Goal: Task Accomplishment & Management: Manage account settings

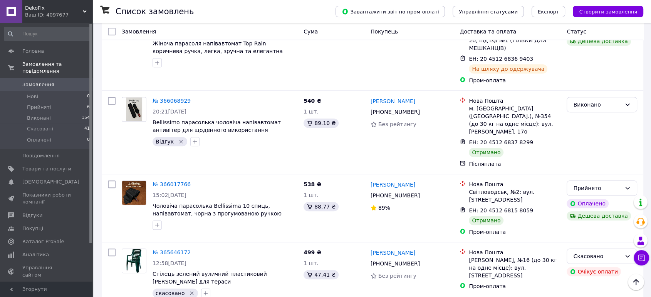
scroll to position [342, 0]
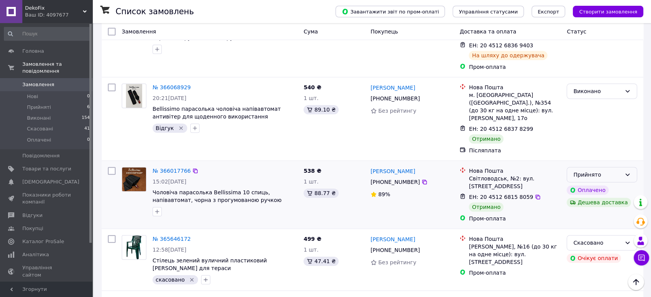
click at [630, 172] on icon at bounding box center [628, 175] width 6 height 6
click at [602, 142] on li "Виконано" at bounding box center [602, 145] width 70 height 14
click at [396, 168] on link "[PERSON_NAME]" at bounding box center [393, 172] width 45 height 8
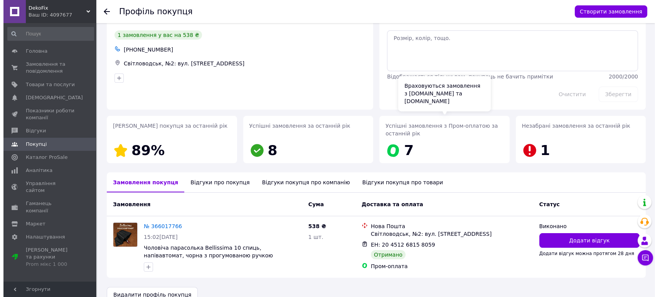
scroll to position [39, 0]
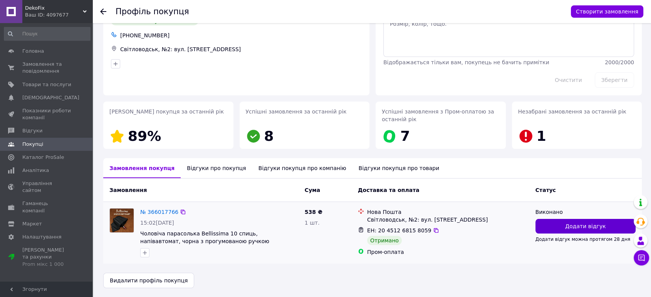
click at [574, 227] on span "Додати відгук" at bounding box center [585, 227] width 40 height 8
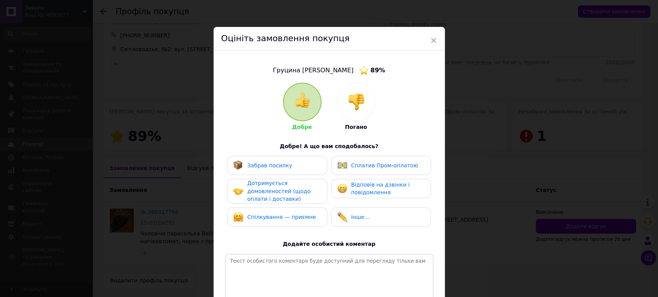
click at [270, 164] on span "Забрав посилку" at bounding box center [269, 166] width 45 height 6
click at [266, 191] on span "Дотримується домовленостей (щодо оплати і доставки)" at bounding box center [278, 191] width 63 height 22
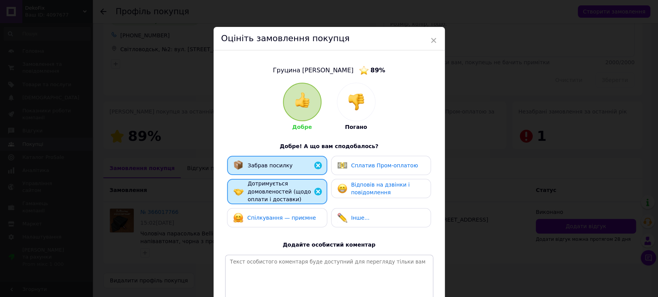
click at [267, 210] on div "Спілкування — приємне" at bounding box center [277, 217] width 100 height 19
drag, startPoint x: 350, startPoint y: 162, endPoint x: 354, endPoint y: 176, distance: 14.0
click at [351, 163] on span "Сплатив Пром-оплатою" at bounding box center [384, 166] width 67 height 6
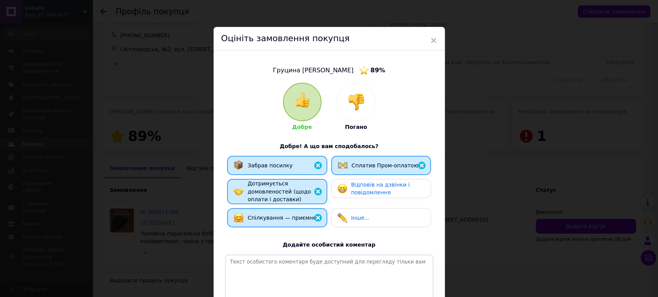
click at [361, 190] on span "Відповів на дзвінки і повідомлення" at bounding box center [380, 189] width 59 height 14
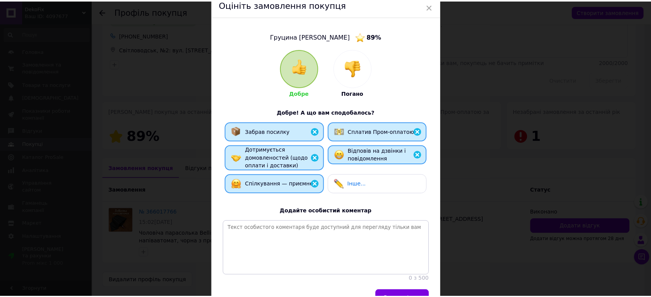
scroll to position [84, 0]
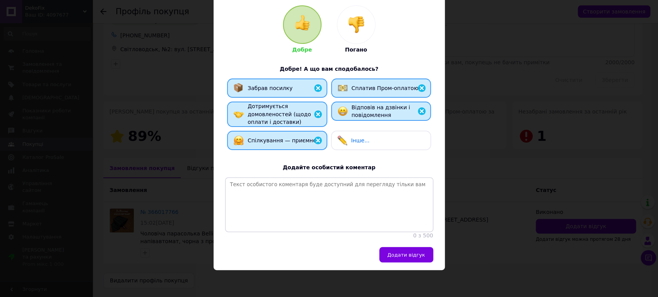
click at [416, 253] on span "Додати відгук" at bounding box center [406, 255] width 38 height 6
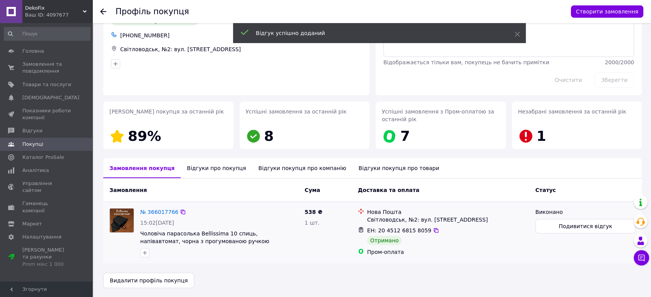
drag, startPoint x: 144, startPoint y: 252, endPoint x: 156, endPoint y: 252, distance: 11.9
click at [144, 252] on icon "button" at bounding box center [145, 253] width 6 height 6
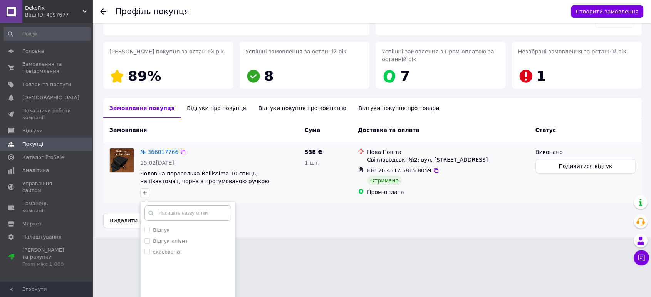
scroll to position [86, 0]
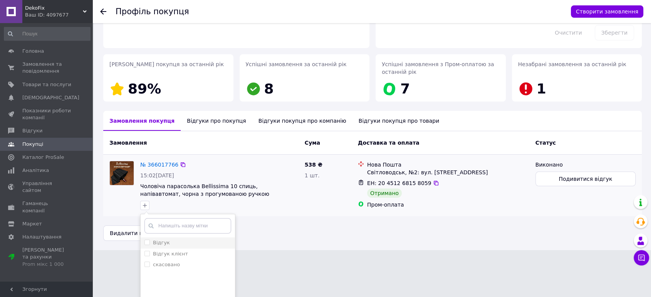
click at [156, 242] on label "Відгук" at bounding box center [161, 243] width 17 height 6
checkbox input "true"
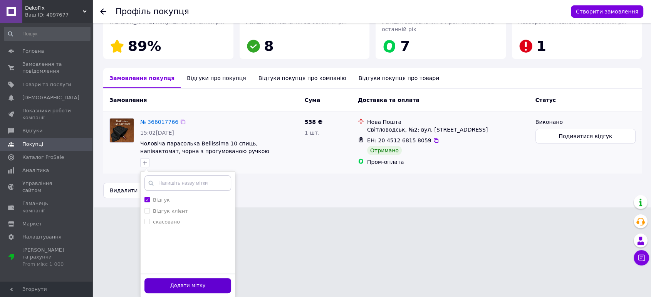
click at [224, 283] on button "Додати мітку" at bounding box center [187, 286] width 87 height 15
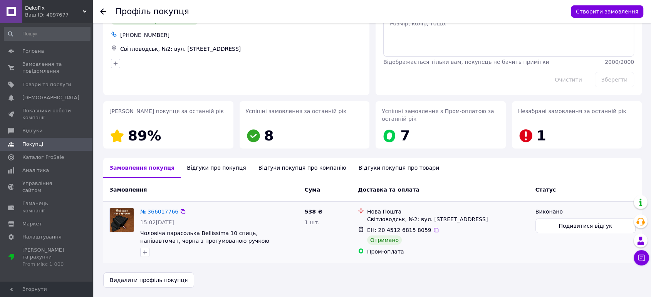
scroll to position [39, 0]
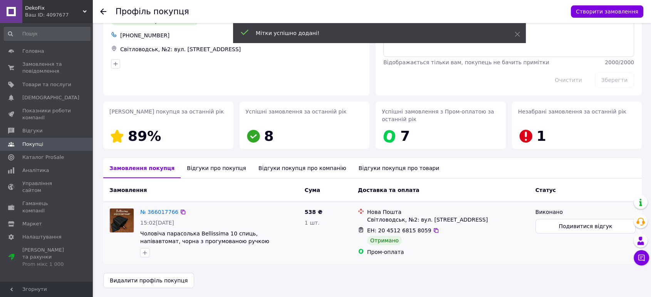
click at [105, 10] on icon at bounding box center [103, 11] width 6 height 6
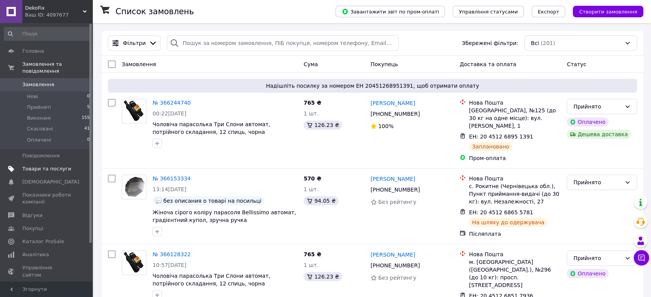
click at [49, 166] on span "Товари та послуги" at bounding box center [46, 169] width 49 height 7
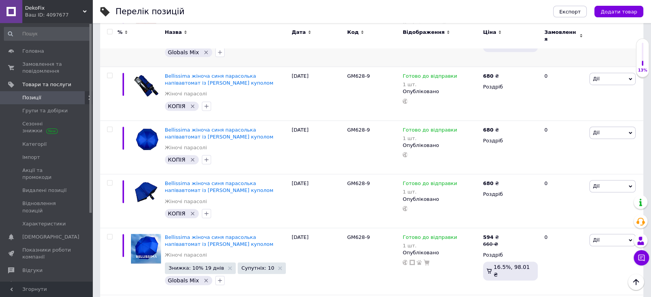
scroll to position [556, 0]
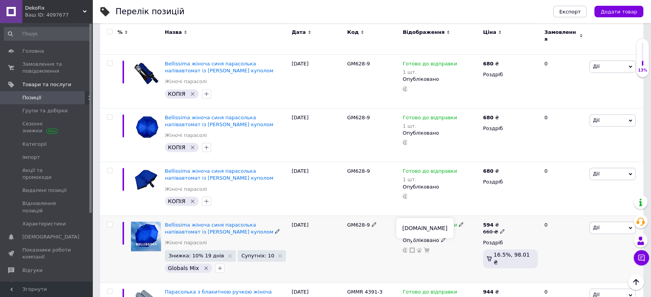
click at [413, 248] on icon at bounding box center [412, 250] width 5 height 5
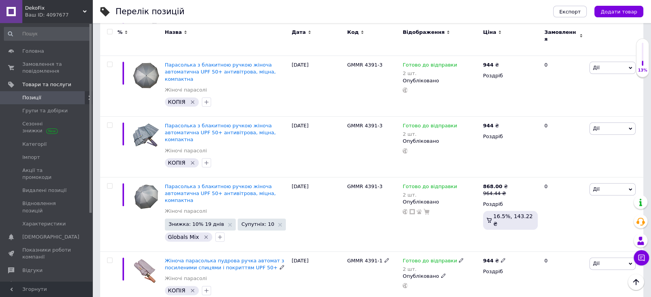
scroll to position [825, 0]
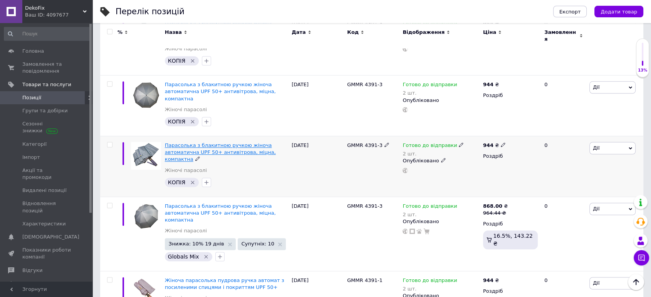
click at [235, 143] on span "Парасолька з блакитною ручкою жіноча автоматична UPF 50+ антивітрова, міцна, ко…" at bounding box center [220, 153] width 111 height 20
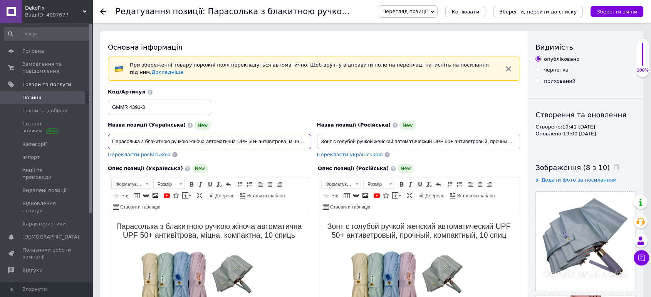
drag, startPoint x: 139, startPoint y: 137, endPoint x: 103, endPoint y: 135, distance: 35.5
click at [103, 135] on div "Основна інформація При збереженні товару порожні поля перекладуться автоматично…" at bounding box center [314, 266] width 428 height 470
drag, startPoint x: 163, startPoint y: 136, endPoint x: 307, endPoint y: 140, distance: 144.2
click at [307, 140] on input "з блакитною ручкою жіноча автоматична UPF 50+ антивітрова, міцна, компактна" at bounding box center [209, 141] width 203 height 15
paste input "Парасолька жіноча автоматична UPF 50+ 10 спиць, легка та надійна"
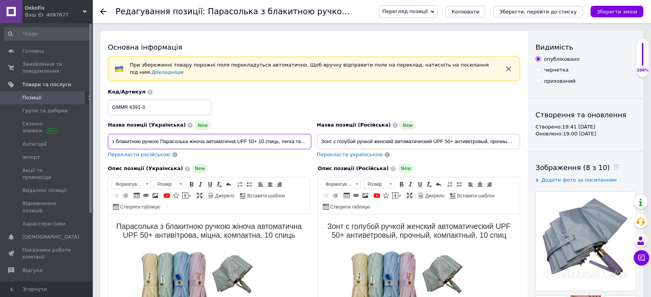
drag, startPoint x: 144, startPoint y: 137, endPoint x: 94, endPoint y: 139, distance: 50.5
click at [189, 135] on input "Парасолька жіноча автоматична UPF 50+ 10 спиць, легка та надійна" at bounding box center [209, 141] width 203 height 15
paste input "з блакитною ручкою"
click at [259, 136] on input "Парасолька жіноча автоматична з блакитною ручкою UPF 50+ 10 спиць, легка та над…" at bounding box center [209, 141] width 203 height 15
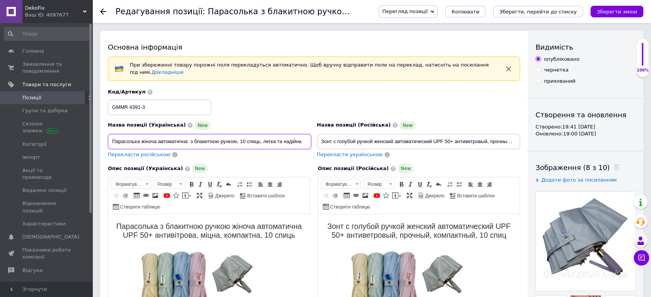
type input "Парасолька жіноча автоматична з блакитною ручкою, 10 спиць, легка та надійна"
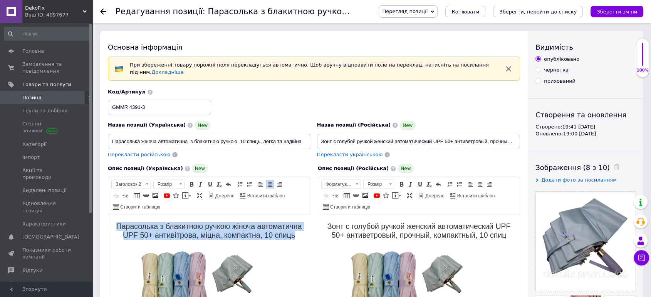
drag, startPoint x: 136, startPoint y: 224, endPoint x: 242, endPoint y: 242, distance: 107.8
click at [242, 240] on h2 "Парасолька з блакитною ручкою жіноча автоматична UPF 50+ антивітрова, міцна, ко…" at bounding box center [209, 231] width 186 height 18
paste body "Редактор, 4F5A4D2C-5D38-4E2D-B1D8-668448714237"
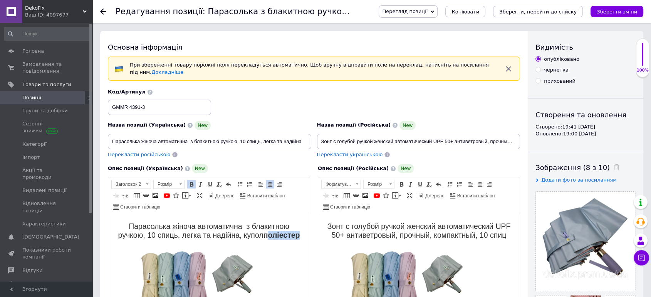
drag, startPoint x: 204, startPoint y: 245, endPoint x: 235, endPoint y: 243, distance: 31.7
click at [235, 240] on h2 "Парасолька жіноча автоматична з блакитною ручкою, 10 спиць, легка та надійна, к…" at bounding box center [209, 231] width 186 height 18
click at [193, 181] on span at bounding box center [191, 184] width 6 height 6
click at [208, 240] on h2 "Парасолька жіноча автоматична з блакитною ручкою, 10 спиць, легка та надійна, к…" at bounding box center [209, 231] width 186 height 18
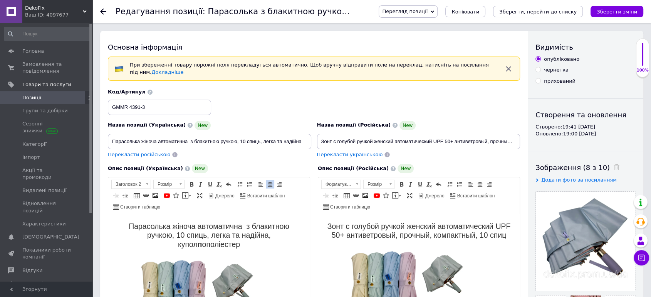
click at [204, 245] on h2 "Парасолька жіноча автоматична з блакитною ручкою, 10 спиць, легка та надійна, к…" at bounding box center [209, 235] width 186 height 27
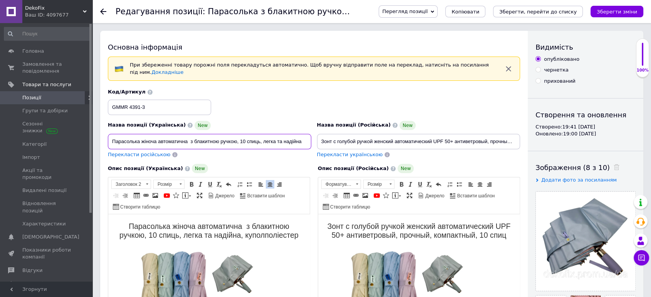
click at [192, 135] on input "Парасолька жіноча автоматична з блакитною ручкою, 10 спиць, легка та надійна" at bounding box center [209, 141] width 203 height 15
click at [190, 138] on input "Парасолька жіноча автоматична з блакитною ручкою, 10 спиць, легка та надійна" at bounding box center [209, 141] width 203 height 15
type input "Парасолька жіноча автоматична з блакитною ручкою, 10 спиць, легка та надійна"
drag, startPoint x: 233, startPoint y: 154, endPoint x: 218, endPoint y: 154, distance: 15.8
click at [232, 154] on div "Назва позиції (Українська) New Парасолька жіноча автоматична з блакитною ручкою…" at bounding box center [209, 140] width 209 height 44
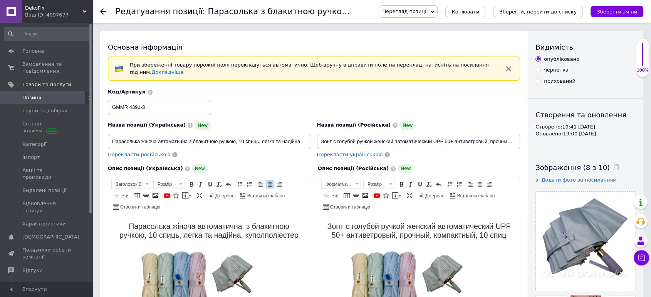
click at [148, 152] on span "Перекласти російською" at bounding box center [139, 155] width 62 height 6
type input "Зонт женский автоматический с голубой ручкой, 10 спиц, легкий и надежный"
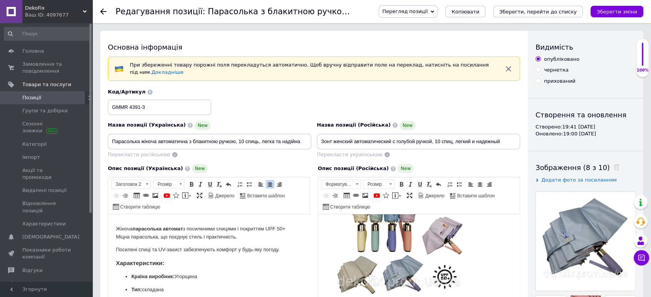
scroll to position [171, 0]
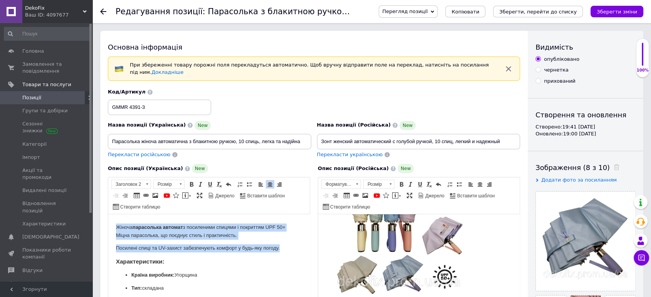
drag, startPoint x: 116, startPoint y: 237, endPoint x: 282, endPoint y: 253, distance: 167.6
click at [282, 253] on body "Парасолька жіноча автоматична з блакитною ручкою, 10 спиць, легка та надійна, к…" at bounding box center [209, 225] width 186 height 349
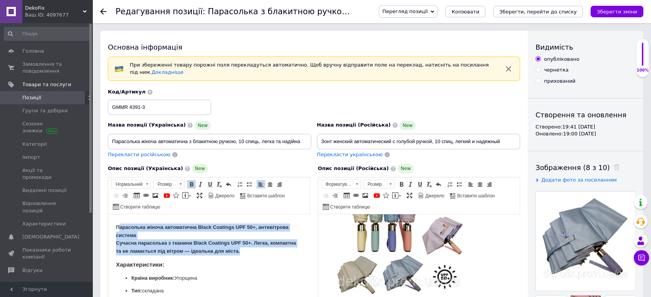
drag, startPoint x: 119, startPoint y: 237, endPoint x: 266, endPoint y: 257, distance: 148.9
click at [266, 256] on p "Парасолька жіноча автоматична Black Coatings UPF 50+, антивітрова система Сучас…" at bounding box center [209, 240] width 186 height 32
click at [191, 181] on span at bounding box center [191, 184] width 6 height 6
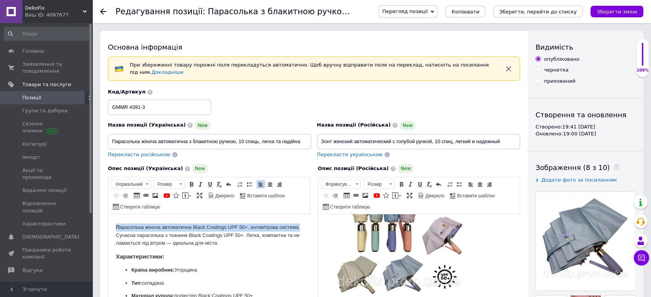
click at [123, 238] on p "П арасолька жіноча автоматична Black Coatings UPF 50+, антивітрова система Суча…" at bounding box center [209, 236] width 186 height 24
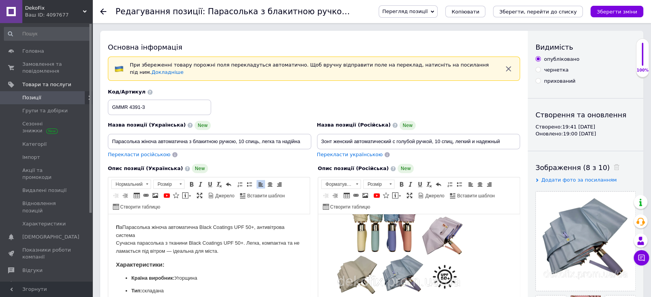
click at [121, 238] on p "П аПарасолька жіноча автоматична Black Coatings UPF 50+, антивітрова система Су…" at bounding box center [209, 240] width 186 height 32
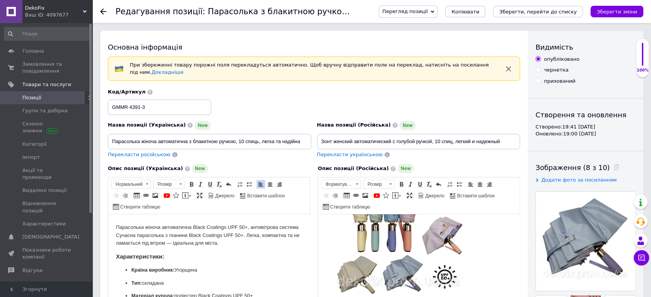
click at [245, 248] on p "Парасолька жіноча автоматична Black Coatings UPF 50+, антивітрова система Сучас…" at bounding box center [209, 236] width 186 height 24
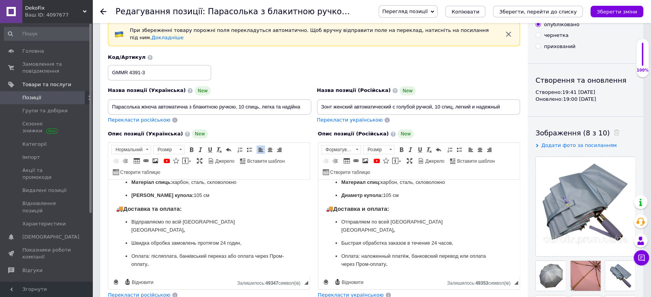
scroll to position [86, 0]
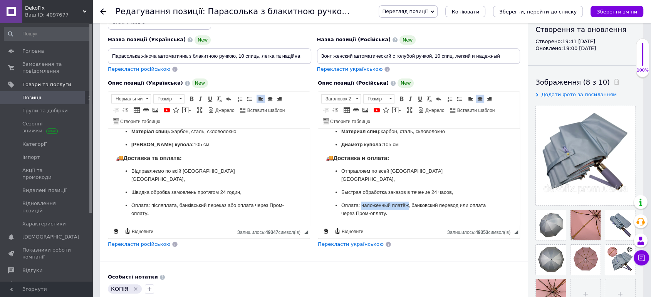
drag, startPoint x: 361, startPoint y: 205, endPoint x: 408, endPoint y: 205, distance: 47.4
click at [408, 205] on p "Оплата: наложенный платёж, банковский перевод или оплата через Пром-оплату ." at bounding box center [418, 210] width 155 height 16
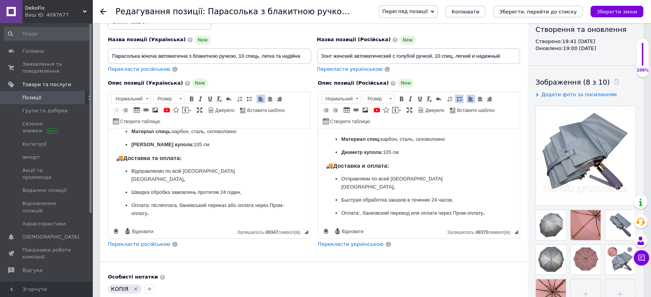
click at [142, 242] on span "Перекласти російською" at bounding box center [139, 245] width 62 height 6
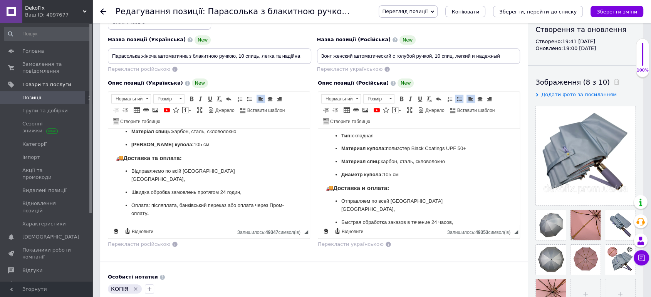
scroll to position [268, 0]
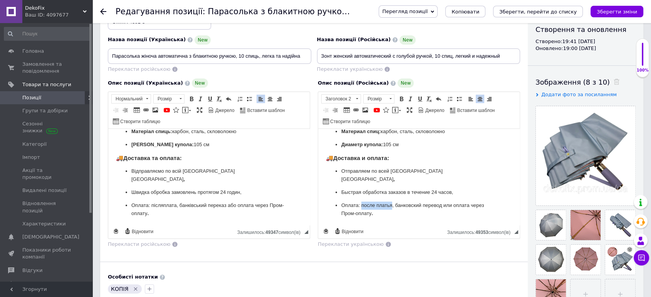
drag, startPoint x: 361, startPoint y: 205, endPoint x: 392, endPoint y: 207, distance: 30.9
click at [392, 207] on p "Оплата: после платья, банковский перевод или оплата через Пром-оплату ." at bounding box center [418, 210] width 155 height 16
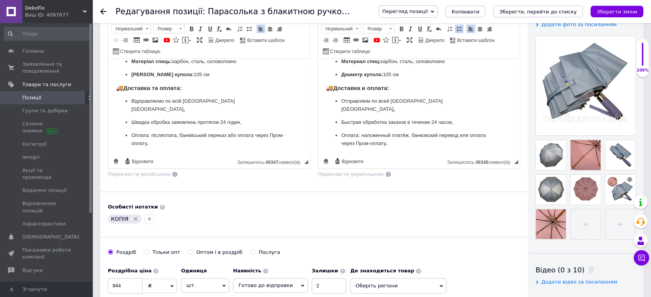
scroll to position [171, 0]
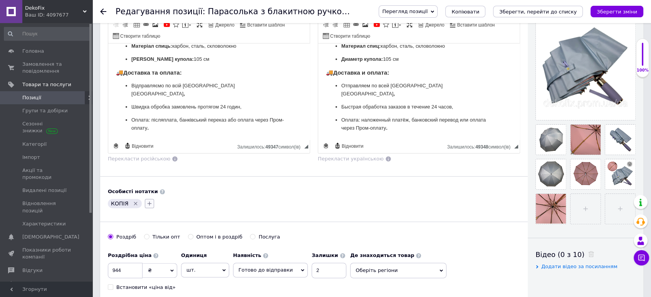
click at [148, 201] on icon "button" at bounding box center [149, 204] width 6 height 6
click at [151, 260] on input "Globals Mix" at bounding box center [151, 262] width 5 height 5
checkbox input "true"
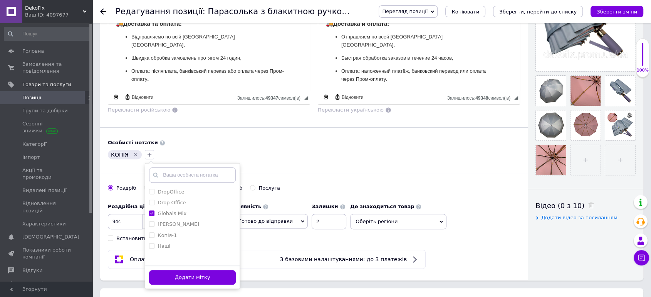
scroll to position [257, 0]
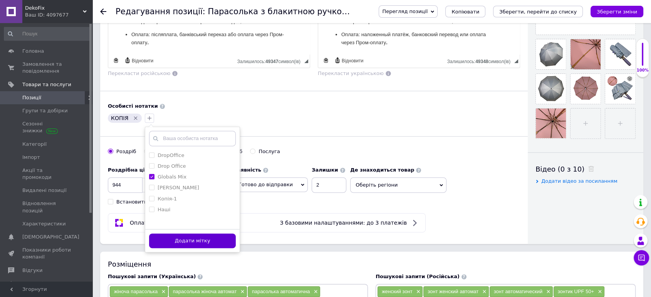
click at [210, 237] on button "Додати мітку" at bounding box center [192, 241] width 87 height 15
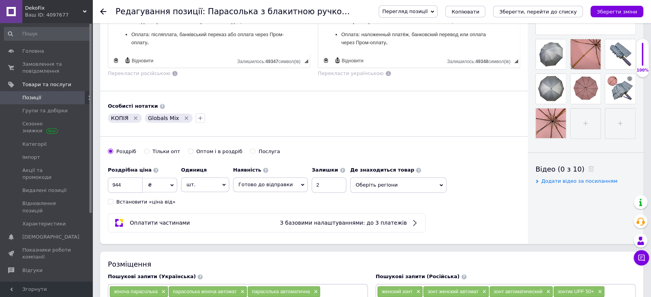
drag, startPoint x: 392, startPoint y: 176, endPoint x: 438, endPoint y: 176, distance: 46.6
click at [393, 178] on span "Оберіть регіони" at bounding box center [398, 185] width 96 height 15
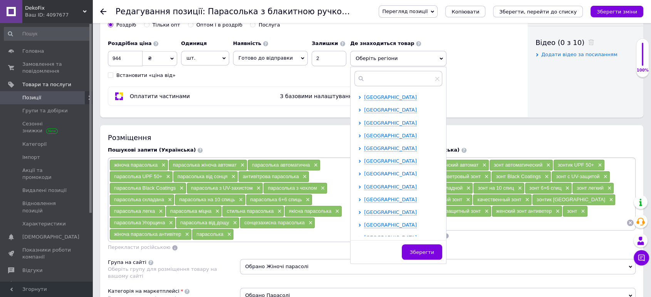
scroll to position [385, 0]
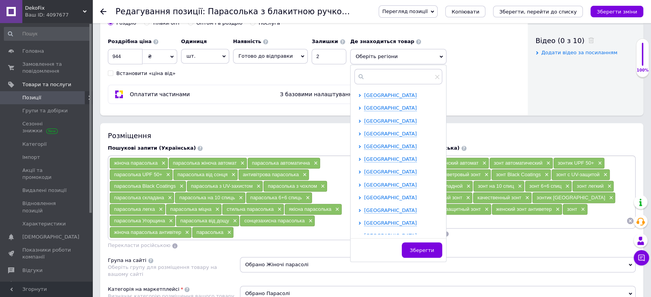
click at [358, 196] on icon at bounding box center [359, 197] width 3 height 3
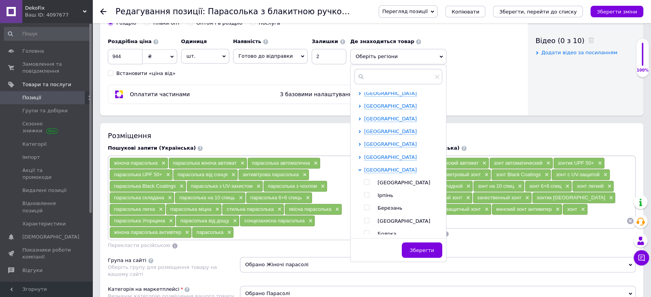
scroll to position [43, 0]
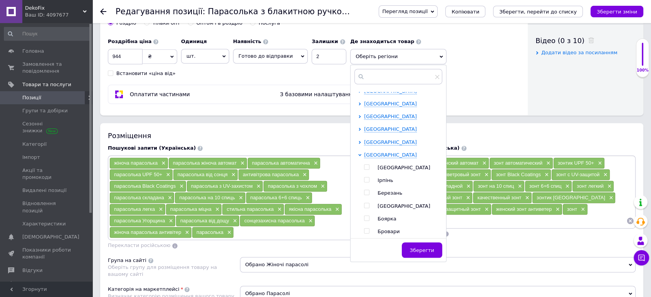
click at [364, 165] on input "checkbox" at bounding box center [366, 167] width 5 height 5
checkbox input "true"
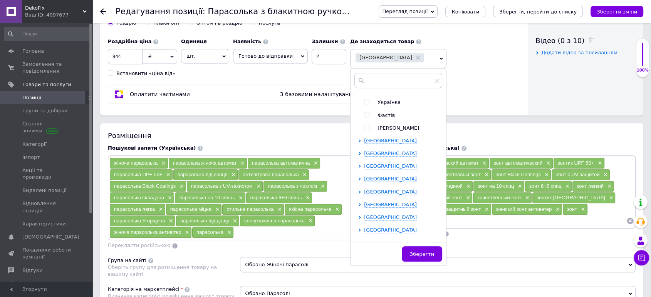
scroll to position [385, 0]
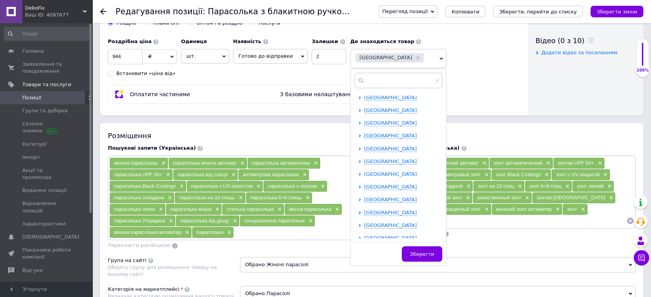
click at [358, 176] on icon at bounding box center [359, 174] width 3 height 3
click at [364, 227] on input "checkbox" at bounding box center [366, 225] width 5 height 5
checkbox input "true"
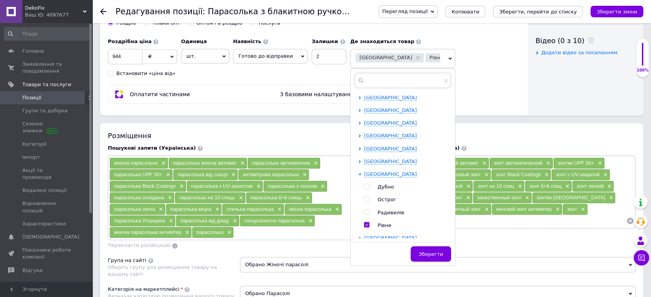
scroll to position [428, 0]
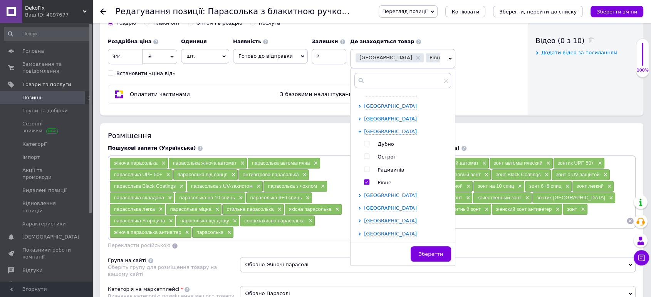
click at [359, 197] on icon at bounding box center [360, 195] width 2 height 3
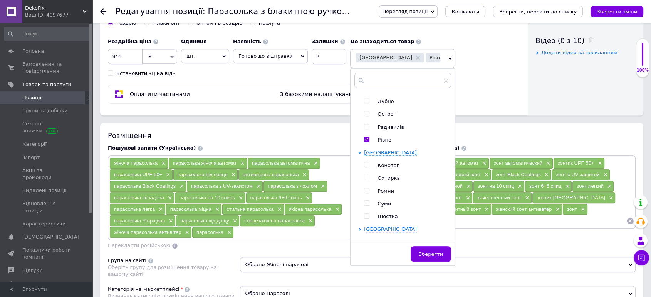
click at [364, 206] on input "checkbox" at bounding box center [366, 203] width 5 height 5
checkbox input "true"
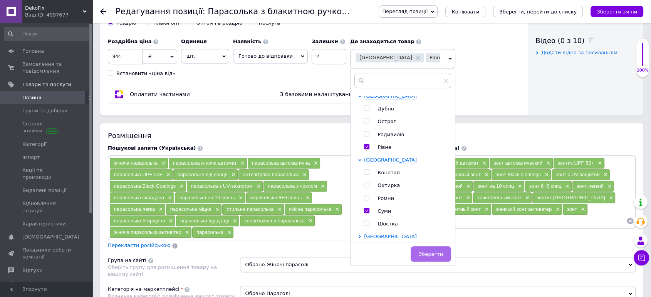
click at [419, 252] on span "Зберегти" at bounding box center [431, 255] width 24 height 6
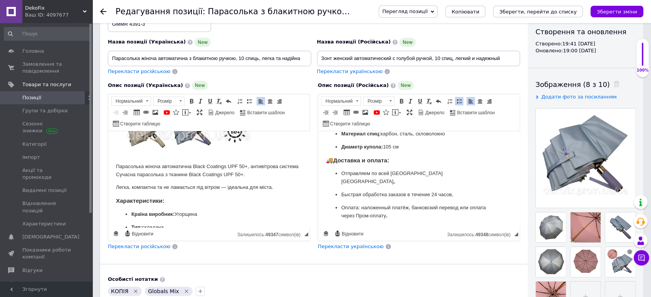
scroll to position [43, 0]
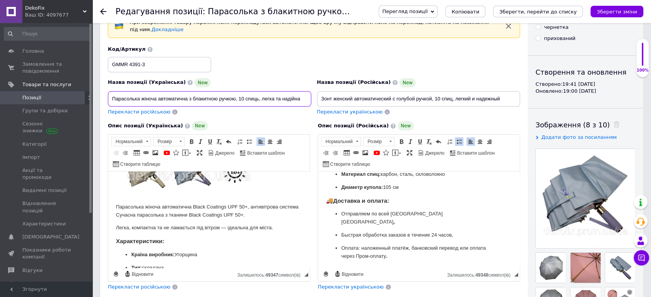
click at [135, 91] on input "Парасолька жіноча автоматична з блакитною ручкою, 10 спиць, легка та надійна" at bounding box center [209, 98] width 203 height 15
click at [138, 94] on input "Парасолька жіноча автоматична з блакитною ручкою, 10 спиць, легка та надійна" at bounding box center [209, 98] width 203 height 15
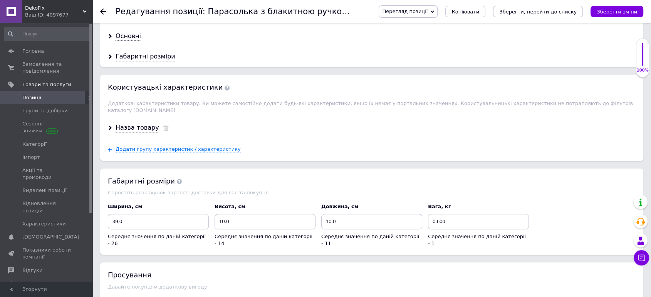
scroll to position [732, 0]
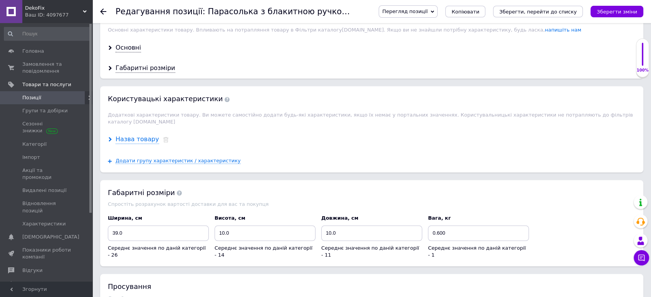
click at [138, 135] on div "Назва товару" at bounding box center [138, 139] width 44 height 9
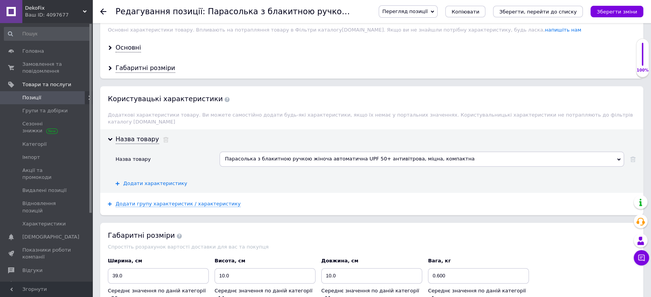
click at [160, 181] on span "Додати характеристику" at bounding box center [155, 184] width 64 height 6
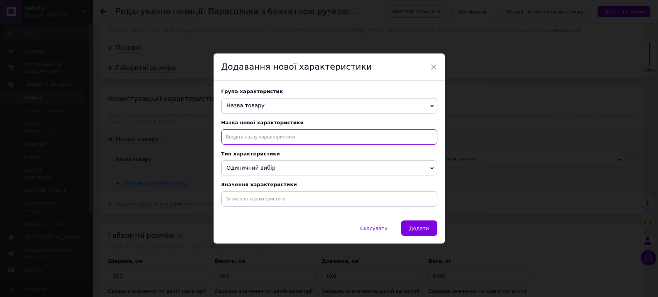
click at [252, 141] on input at bounding box center [329, 136] width 216 height 15
click at [255, 154] on li "Назва товару" at bounding box center [329, 153] width 215 height 11
type input "Назва товару"
click at [244, 199] on input at bounding box center [329, 198] width 216 height 15
paste input "Парасолька жіноча автоматична з блакитною ручкою, 10 спиць, легка та надійна"
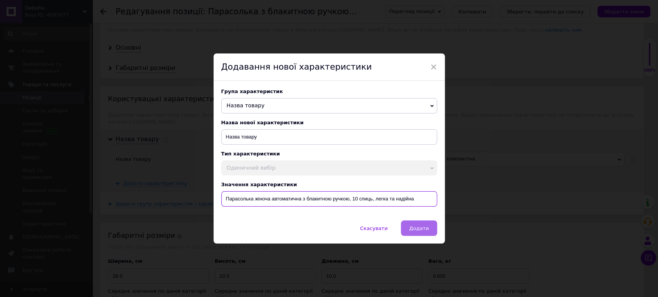
type input "Парасолька жіноча автоматична з блакитною ручкою, 10 спиць, легка та надійна"
drag, startPoint x: 422, startPoint y: 226, endPoint x: 400, endPoint y: 223, distance: 22.2
click at [421, 227] on button "Додати" at bounding box center [419, 228] width 36 height 15
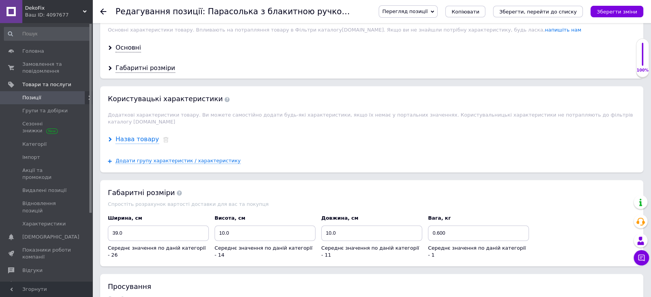
click at [138, 135] on div "Назва товару" at bounding box center [138, 139] width 44 height 9
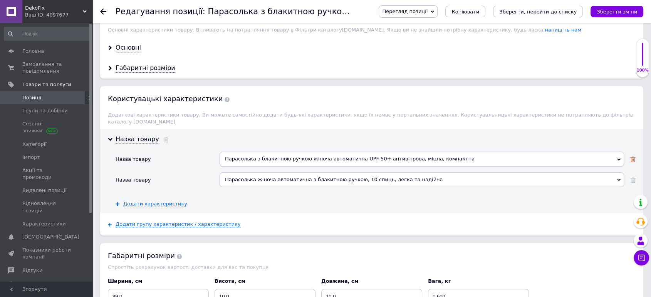
click at [633, 157] on icon at bounding box center [632, 159] width 5 height 5
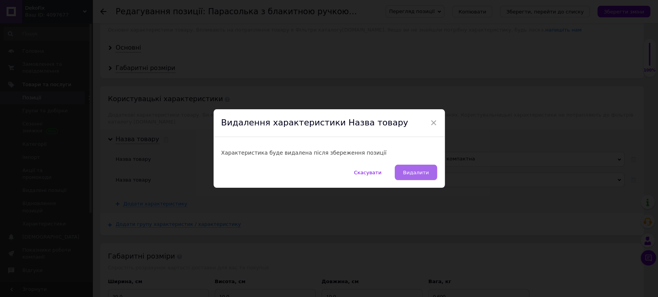
click at [422, 175] on span "Видалити" at bounding box center [416, 173] width 26 height 6
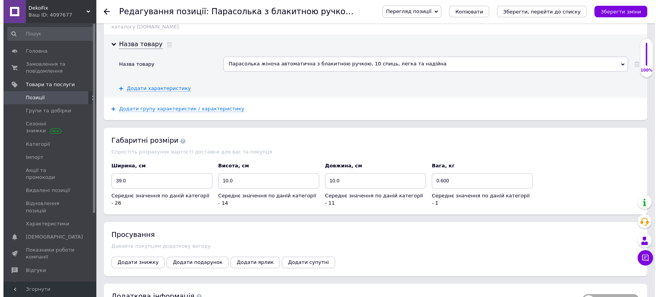
scroll to position [860, 0]
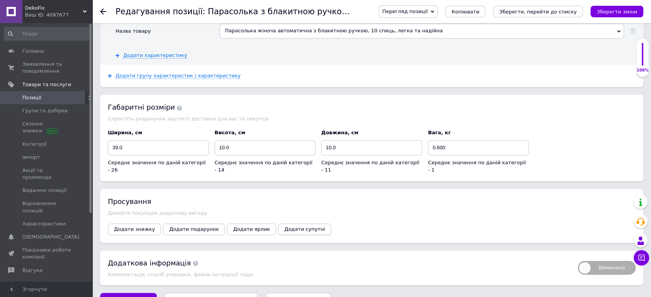
click at [297, 227] on span "Додати супутні" at bounding box center [304, 230] width 41 height 6
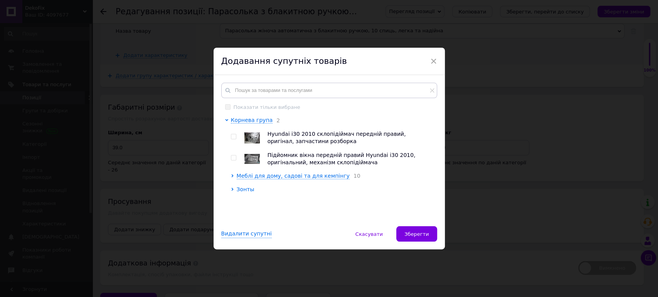
click at [239, 190] on span "Зонты" at bounding box center [246, 189] width 18 height 6
click at [237, 214] on icon at bounding box center [238, 214] width 2 height 3
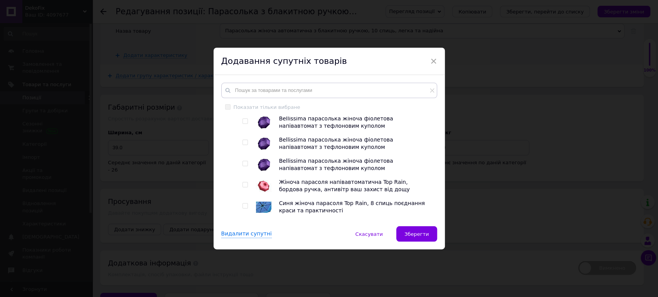
scroll to position [260, 0]
click at [244, 166] on input "checkbox" at bounding box center [244, 163] width 5 height 5
checkbox input "true"
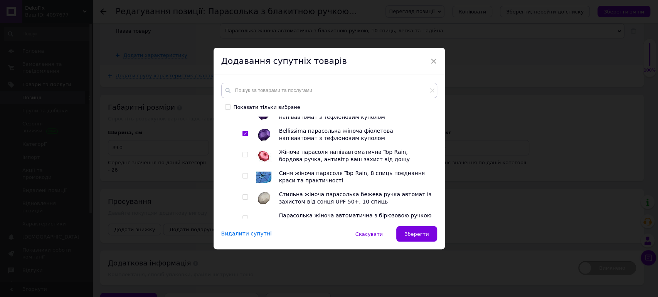
scroll to position [303, 0]
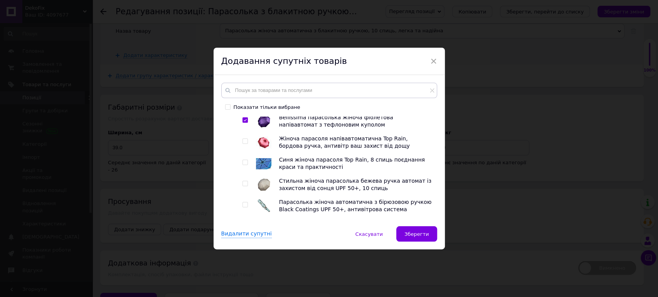
click at [242, 165] on input "checkbox" at bounding box center [244, 162] width 5 height 5
checkbox input "true"
click at [243, 186] on input "checkbox" at bounding box center [244, 183] width 5 height 5
checkbox input "true"
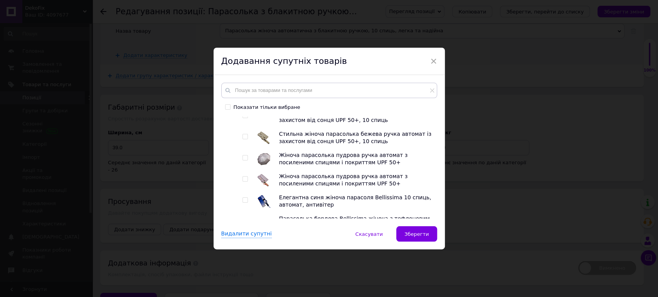
scroll to position [475, 0]
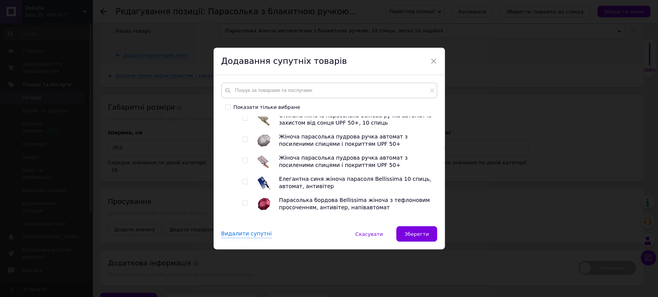
click at [243, 204] on input "checkbox" at bounding box center [244, 203] width 5 height 5
checkbox input "true"
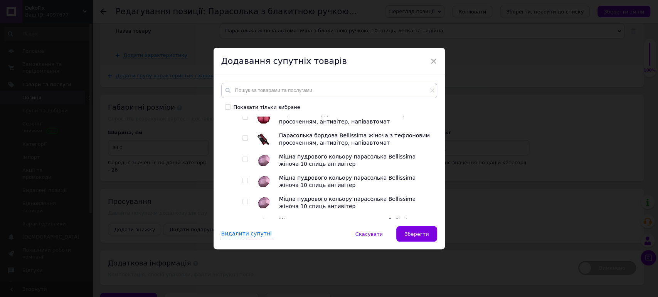
scroll to position [646, 0]
click at [244, 183] on input "checkbox" at bounding box center [244, 180] width 5 height 5
checkbox input "true"
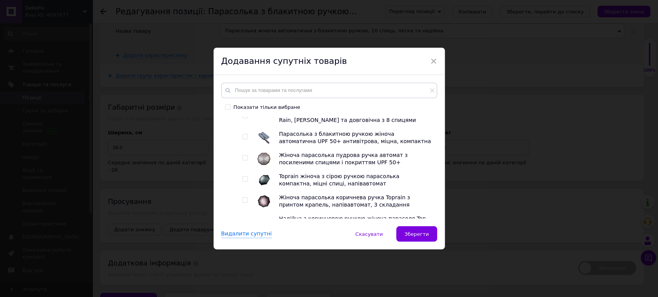
scroll to position [817, 0]
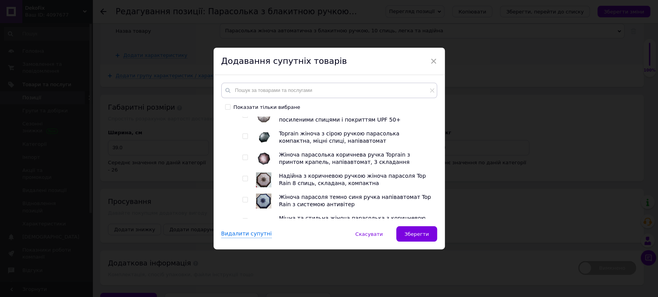
click at [245, 181] on input "checkbox" at bounding box center [244, 178] width 5 height 5
checkbox input "true"
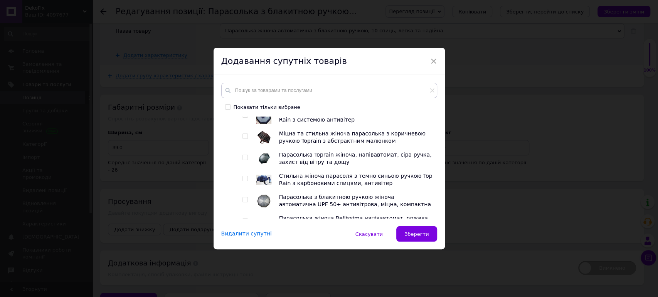
scroll to position [903, 0]
click at [246, 180] on input "checkbox" at bounding box center [244, 177] width 5 height 5
checkbox input "true"
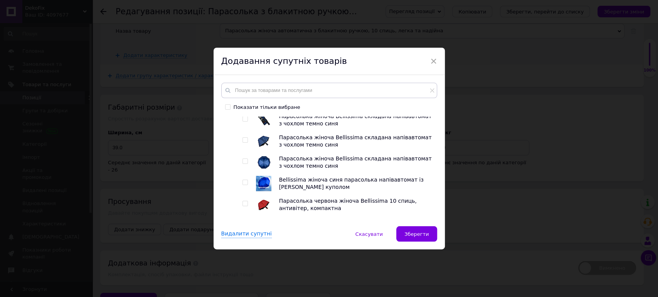
scroll to position [1374, 0]
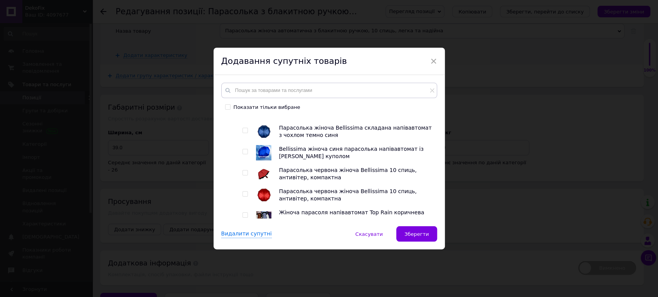
click at [245, 154] on input "checkbox" at bounding box center [244, 151] width 5 height 5
checkbox input "true"
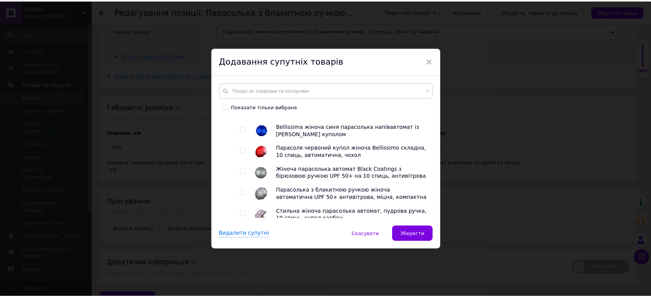
scroll to position [1529, 0]
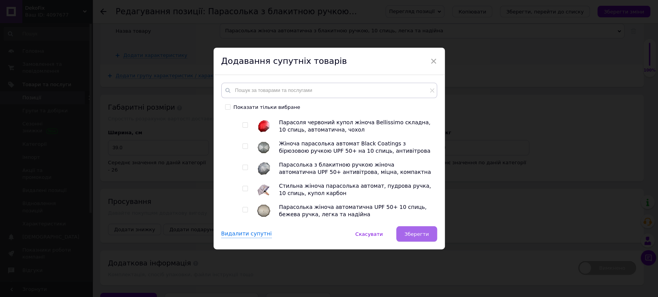
drag, startPoint x: 423, startPoint y: 237, endPoint x: 417, endPoint y: 233, distance: 6.9
click at [423, 237] on span "Зберегти" at bounding box center [416, 235] width 24 height 6
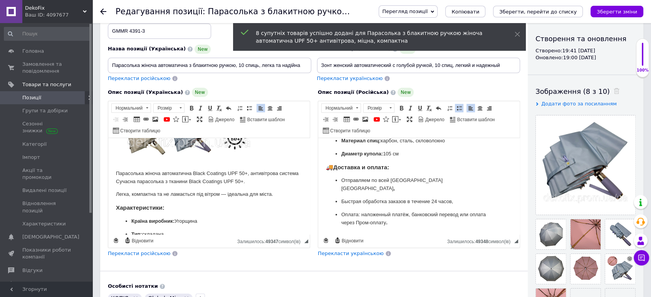
scroll to position [0, 0]
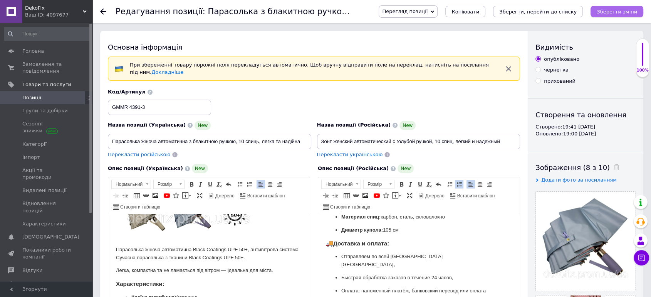
click at [616, 12] on icon "Зберегти зміни" at bounding box center [617, 12] width 40 height 6
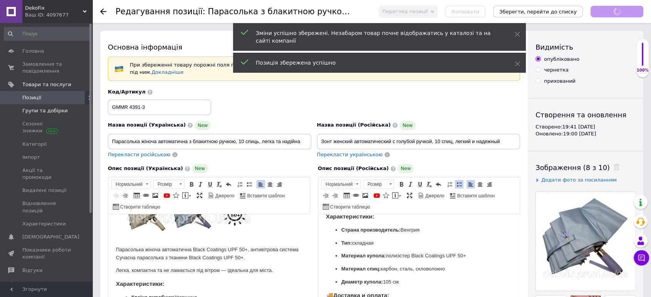
scroll to position [216, 0]
click at [102, 10] on icon at bounding box center [103, 11] width 6 height 6
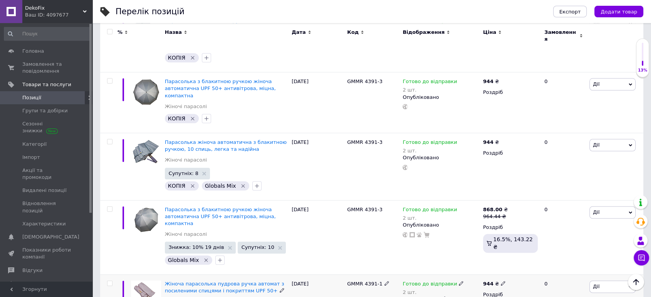
scroll to position [813, 0]
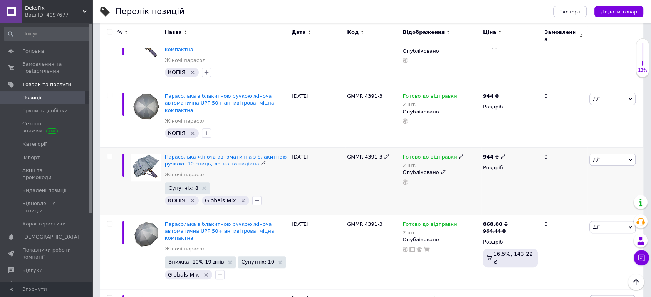
click at [615, 154] on span "Дії" at bounding box center [612, 160] width 46 height 12
click at [582, 202] on li "Знижка" at bounding box center [584, 207] width 102 height 11
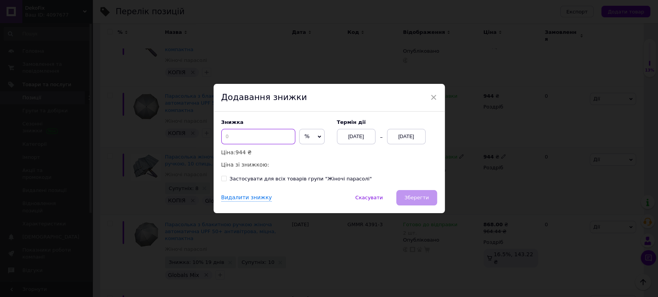
click at [262, 139] on input at bounding box center [258, 136] width 74 height 15
type input "10"
click at [416, 137] on div "[DATE]" at bounding box center [406, 136] width 39 height 15
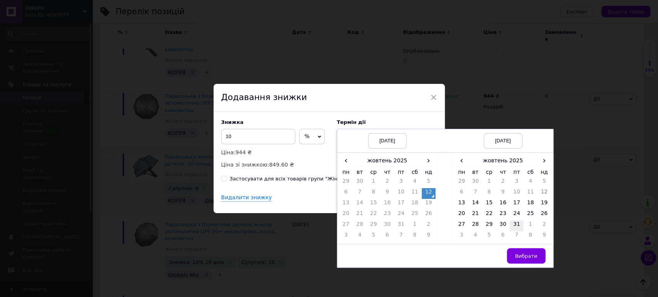
click at [519, 224] on td "31" at bounding box center [516, 226] width 14 height 11
click at [528, 252] on button "Вибрати" at bounding box center [526, 256] width 39 height 15
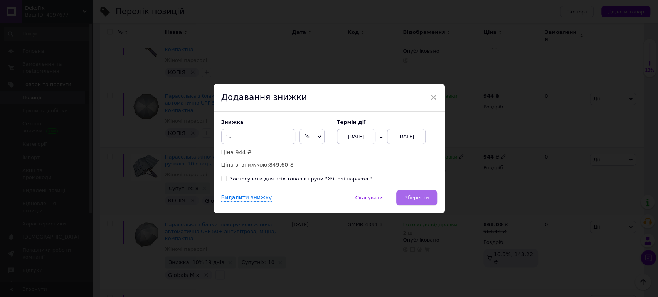
click at [422, 200] on span "Зберегти" at bounding box center [416, 198] width 24 height 6
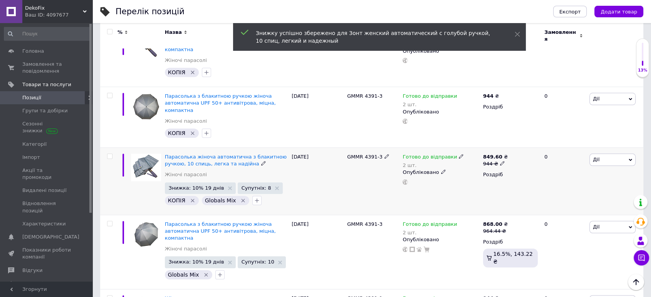
click at [500, 161] on use at bounding box center [502, 163] width 4 height 4
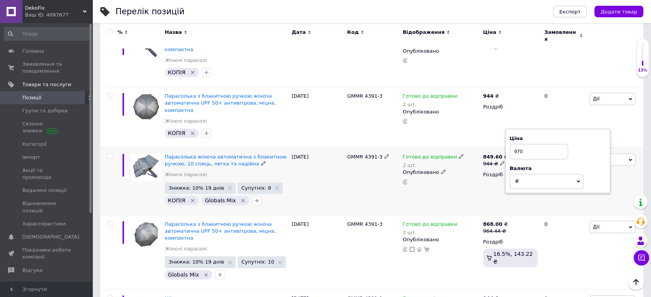
type input "970"
click at [463, 173] on div "Готово до відправки 2 шт. Опубліковано" at bounding box center [441, 181] width 81 height 67
click at [595, 157] on span "Дії" at bounding box center [596, 160] width 7 height 6
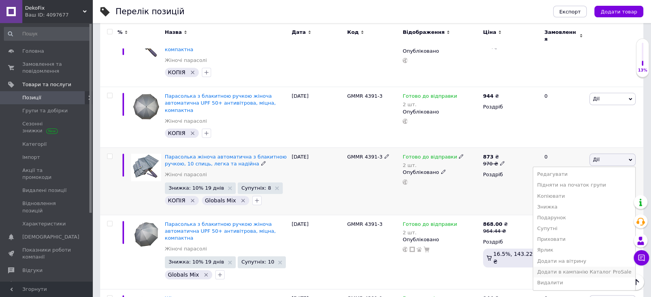
click at [576, 267] on li "Додати в кампанію Каталог ProSale" at bounding box center [584, 272] width 102 height 11
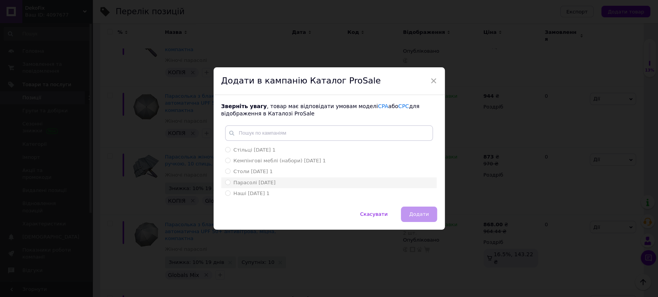
click at [254, 181] on span "Парасолі [DATE]" at bounding box center [254, 183] width 42 height 6
click at [230, 181] on input "Парасолі [DATE]" at bounding box center [227, 182] width 5 height 5
radio input "true"
click at [416, 210] on button "Додати" at bounding box center [419, 214] width 36 height 15
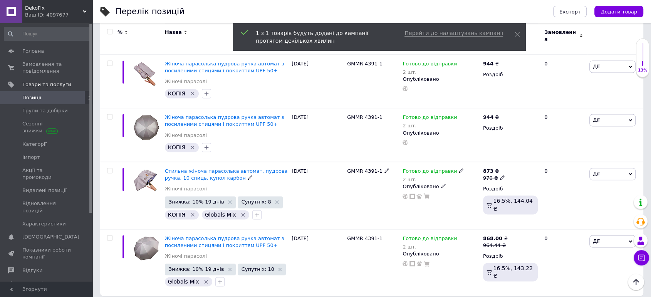
scroll to position [1052, 0]
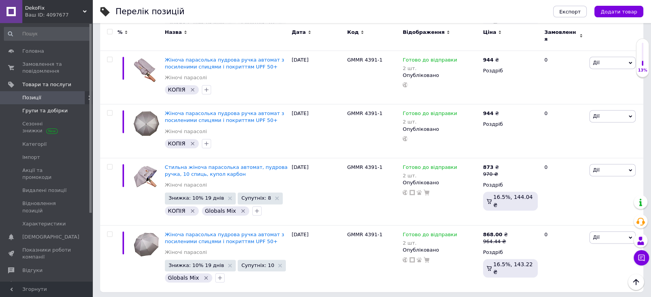
click at [42, 109] on span "Групи та добірки" at bounding box center [44, 110] width 45 height 7
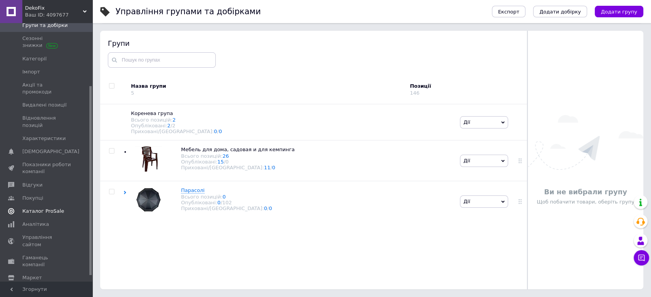
scroll to position [93, 0]
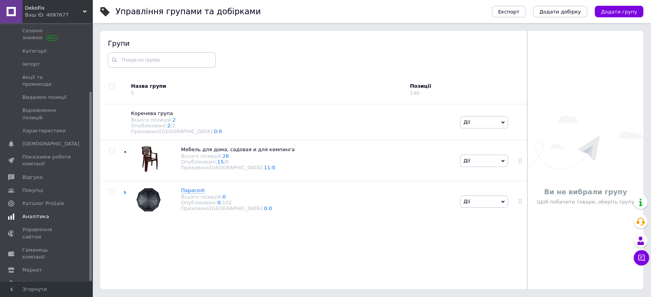
click at [43, 213] on span "Аналітика" at bounding box center [35, 216] width 27 height 7
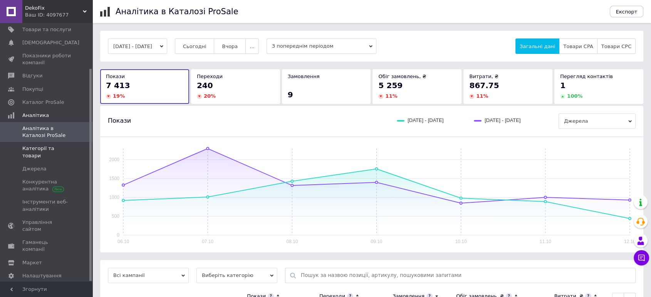
click at [52, 148] on span "Категорії та товари" at bounding box center [46, 152] width 49 height 14
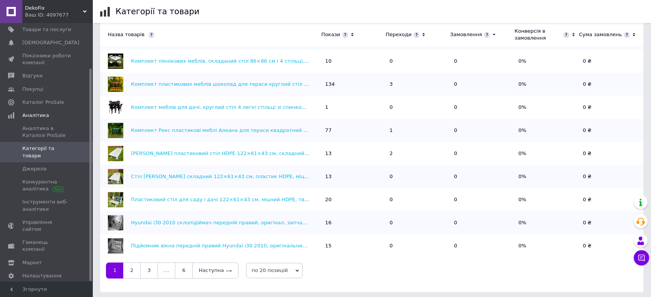
scroll to position [268, 0]
